Goal: Transaction & Acquisition: Obtain resource

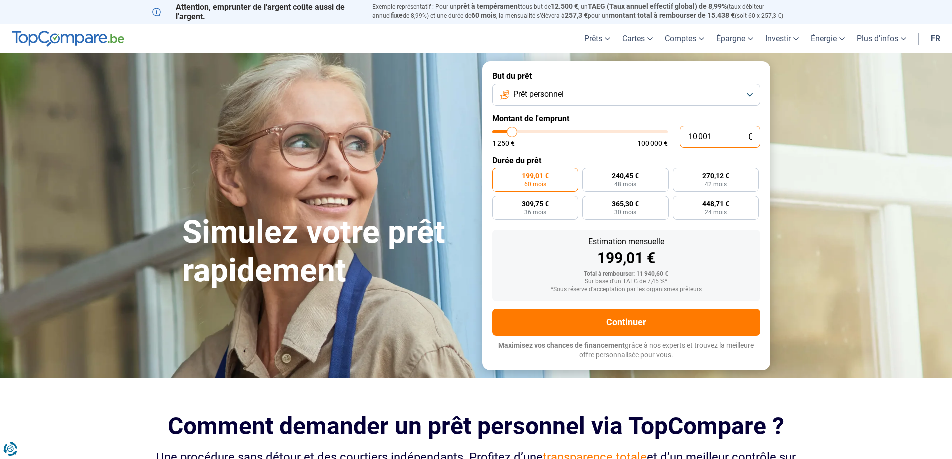
drag, startPoint x: 717, startPoint y: 133, endPoint x: 670, endPoint y: 133, distance: 46.5
click at [670, 133] on div "10 001 € 1 250 € 100 000 €" at bounding box center [626, 137] width 268 height 22
type input "3"
type input "1250"
type input "34"
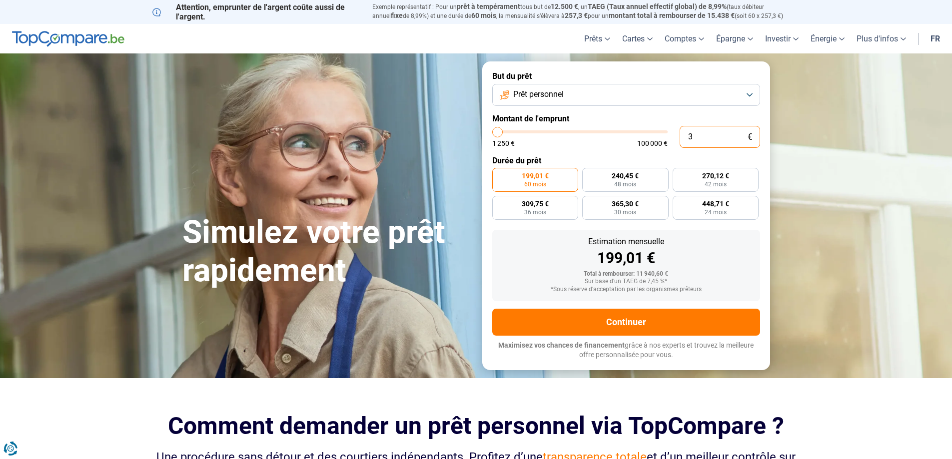
type input "1250"
type input "340"
type input "1250"
type input "3 400"
type input "3500"
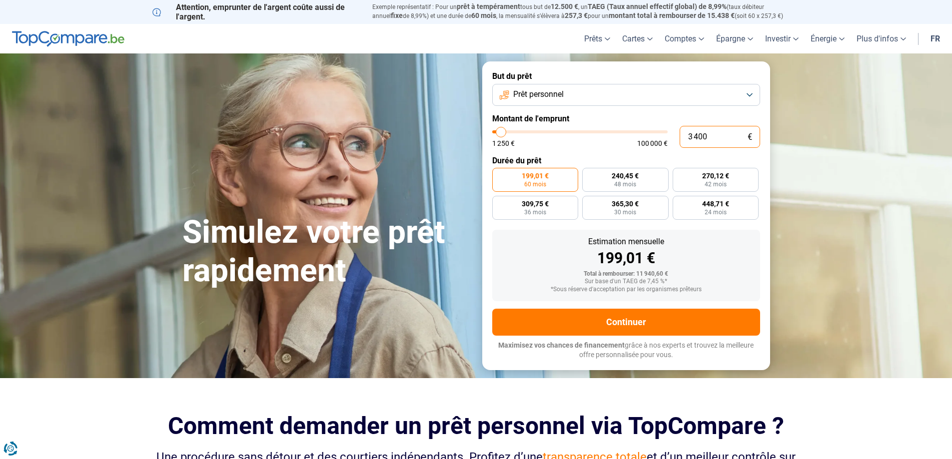
type input "340"
type input "1250"
type input "34"
type input "1250"
type input "3"
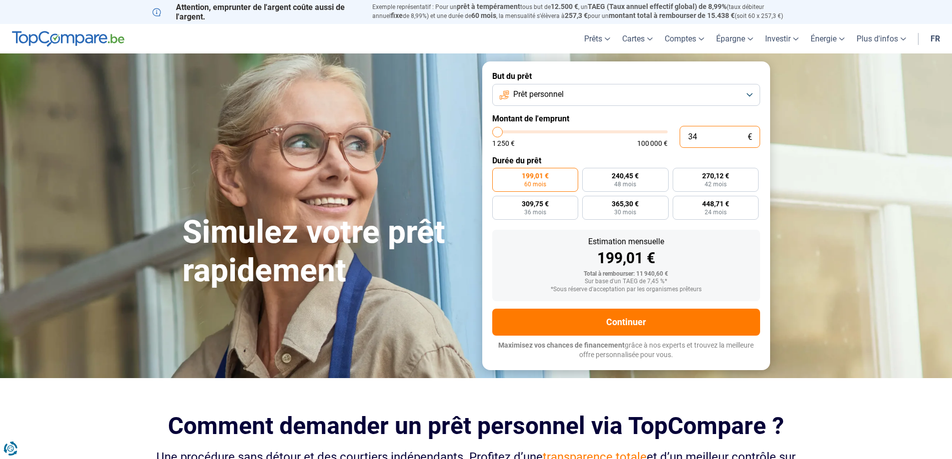
type input "1250"
type input "35"
type input "1250"
type input "350"
type input "1250"
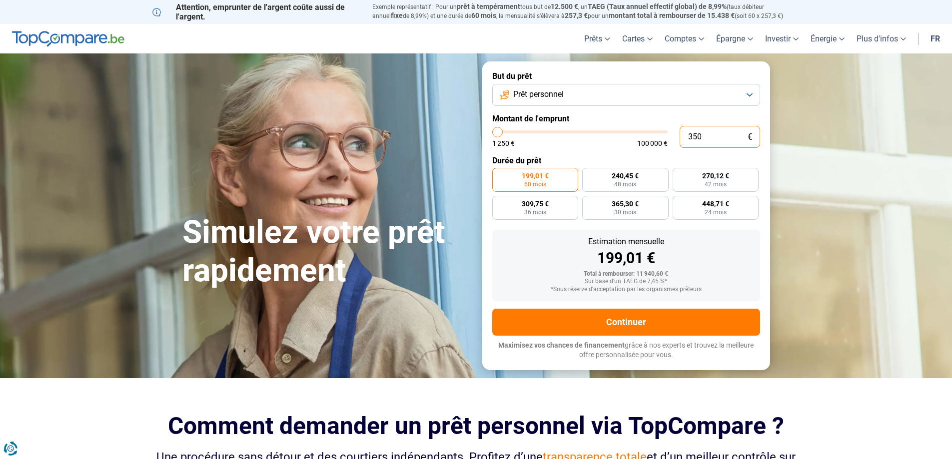
type input "3 500"
type input "3500"
type input "3 500"
click at [726, 213] on form "But du prêt Prêt personnel Montant de l'emprunt 3 500 € 1 250 € 100 000 € Durée…" at bounding box center [626, 215] width 288 height 308
radio input "true"
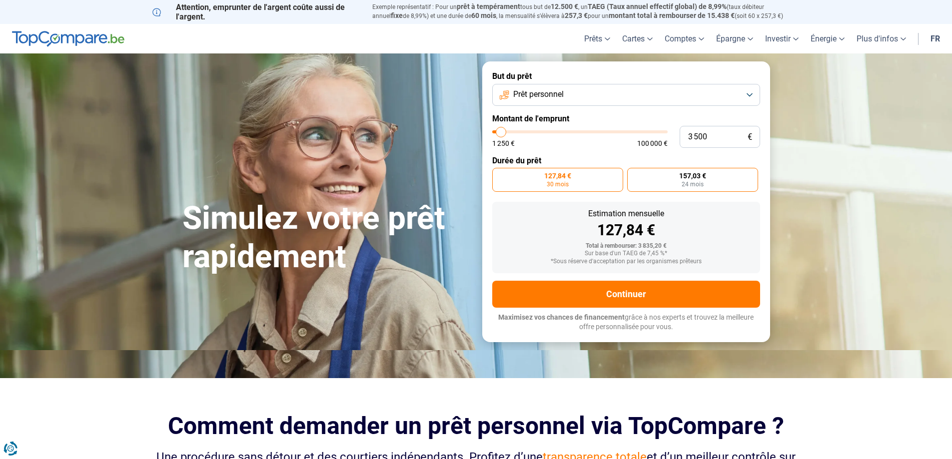
click at [651, 175] on label "157,03 € 24 mois" at bounding box center [692, 180] width 131 height 24
click at [634, 174] on input "157,03 € 24 mois" at bounding box center [630, 171] width 6 height 6
radio input "true"
